Goal: Use online tool/utility: Utilize a website feature to perform a specific function

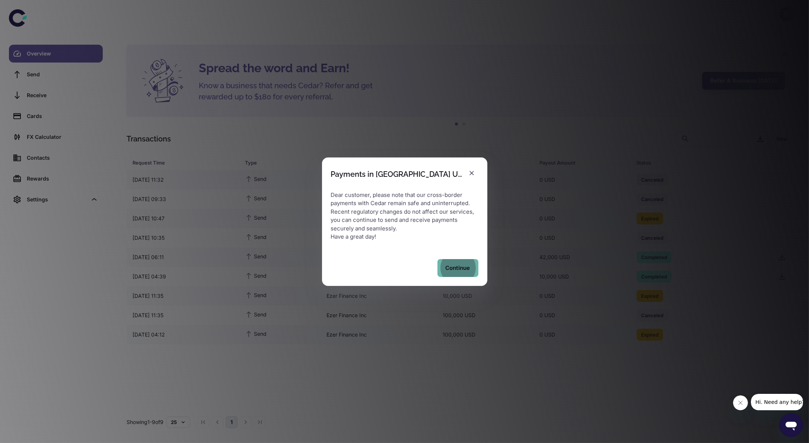
click at [453, 269] on button "Continue" at bounding box center [458, 268] width 41 height 18
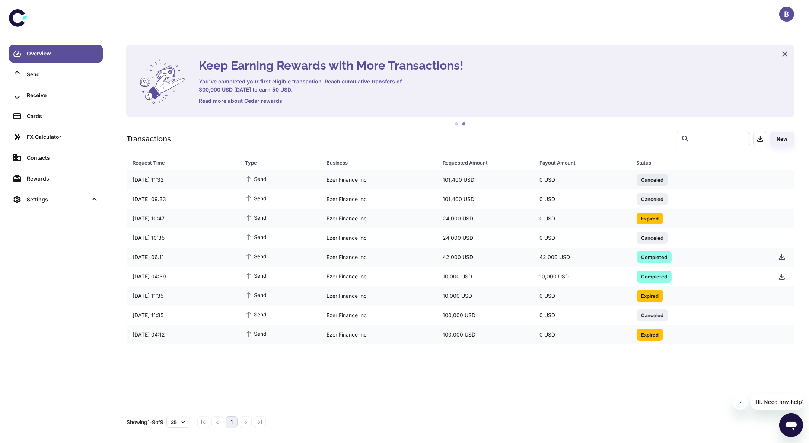
click at [788, 424] on icon "Open messaging window" at bounding box center [790, 426] width 11 height 9
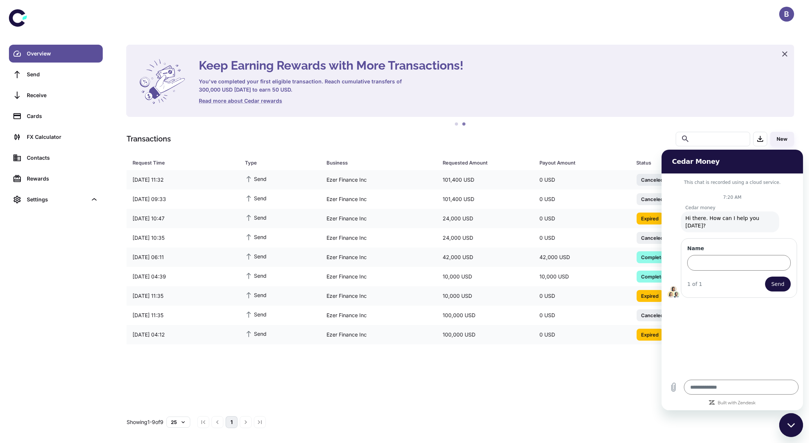
click at [639, 392] on div "Request Time Type Business Requested Amount Payout Amount Status [DATE] 11:32 S…" at bounding box center [461, 289] width 668 height 238
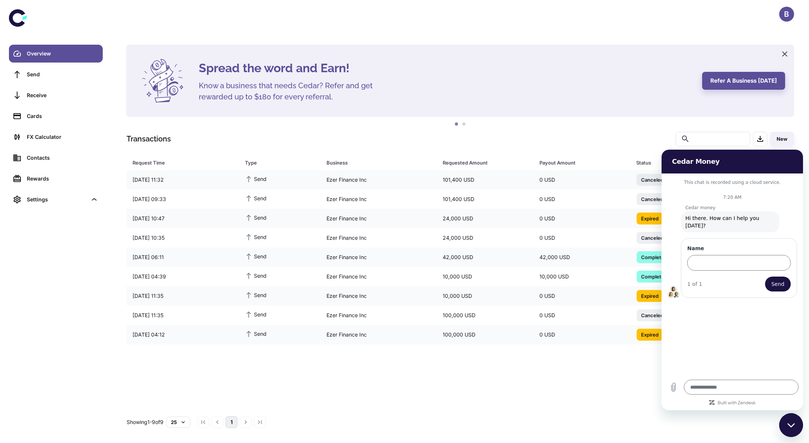
click at [786, 423] on div "Close messaging window" at bounding box center [791, 425] width 22 height 22
type textarea "*"
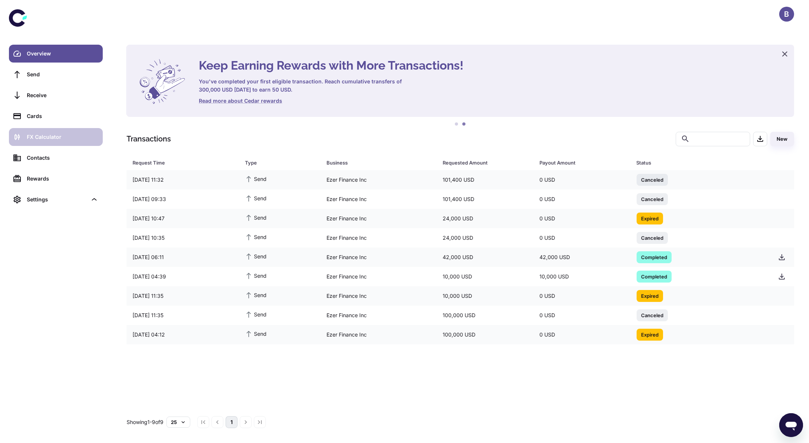
click at [62, 139] on div "FX Calculator" at bounding box center [62, 137] width 71 height 8
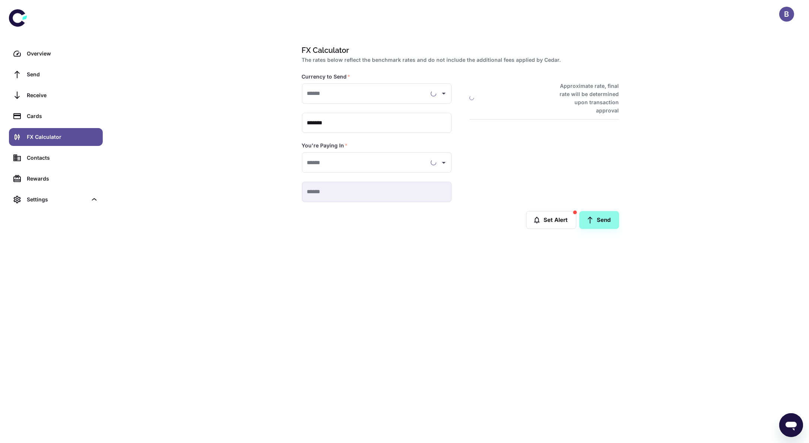
type input "**********"
